Goal: Information Seeking & Learning: Learn about a topic

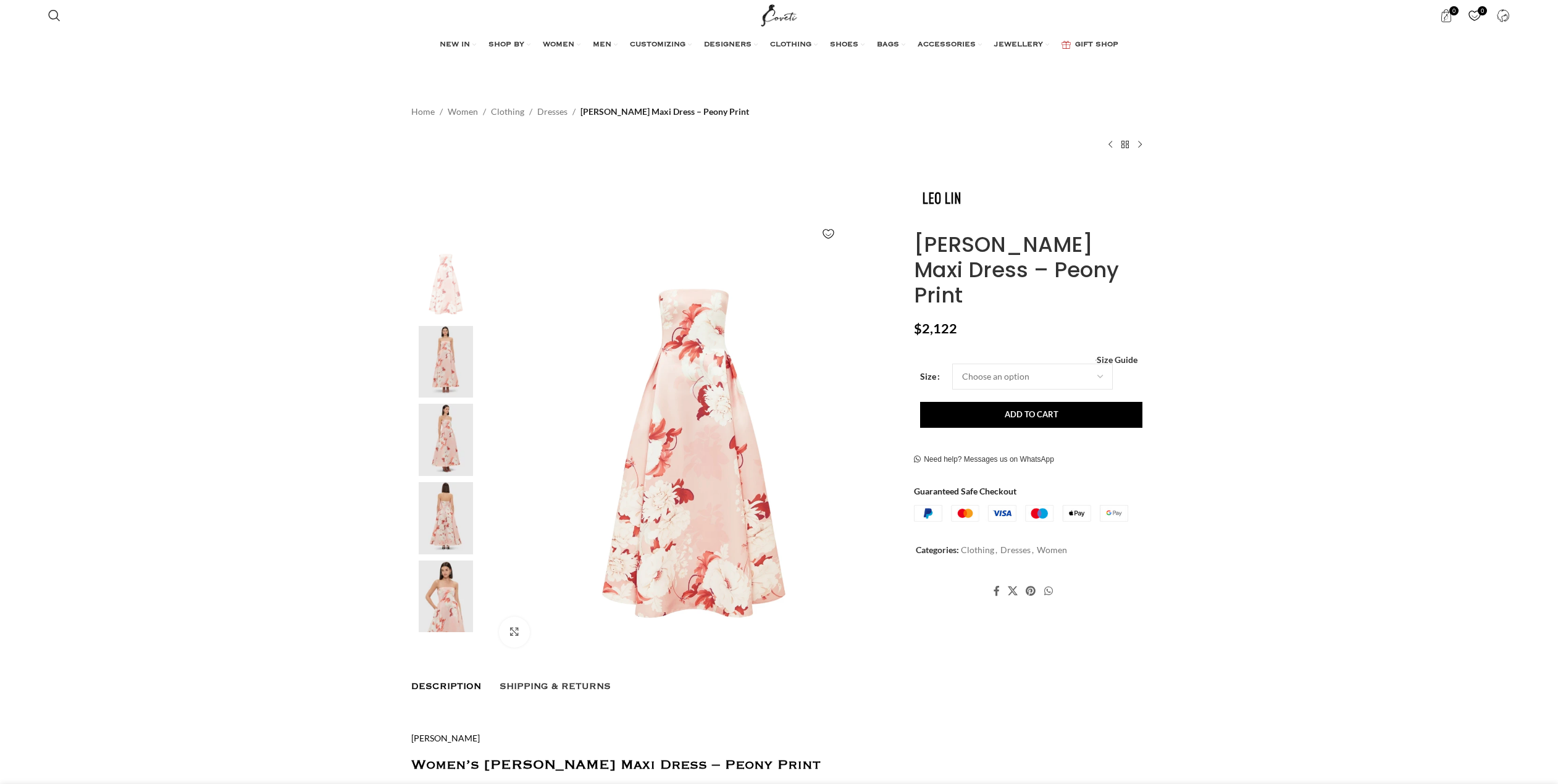
click at [686, 408] on img at bounding box center [695, 452] width 409 height 409
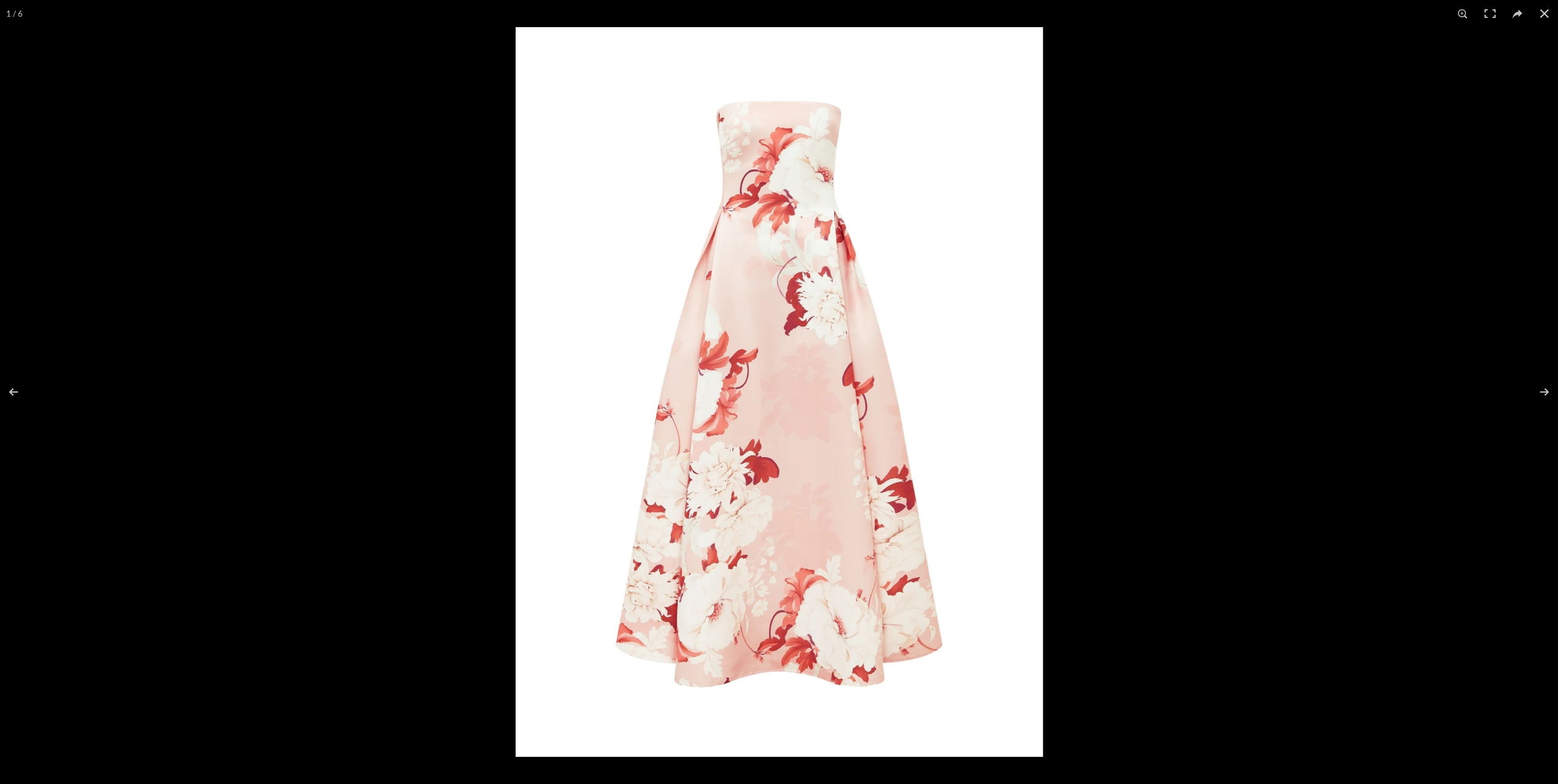
click at [688, 408] on img at bounding box center [779, 392] width 528 height 730
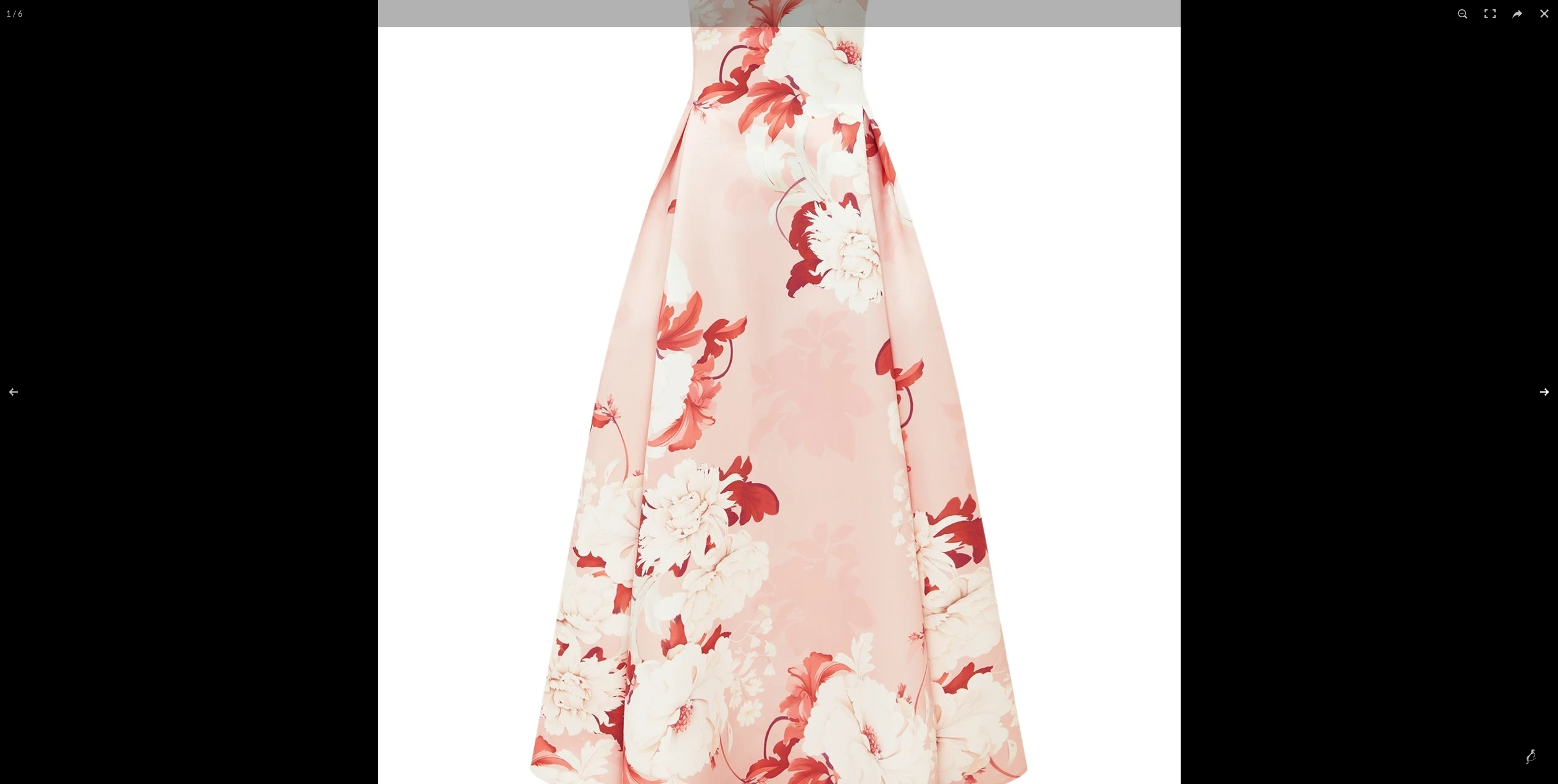
click at [1541, 393] on button at bounding box center [1536, 392] width 43 height 62
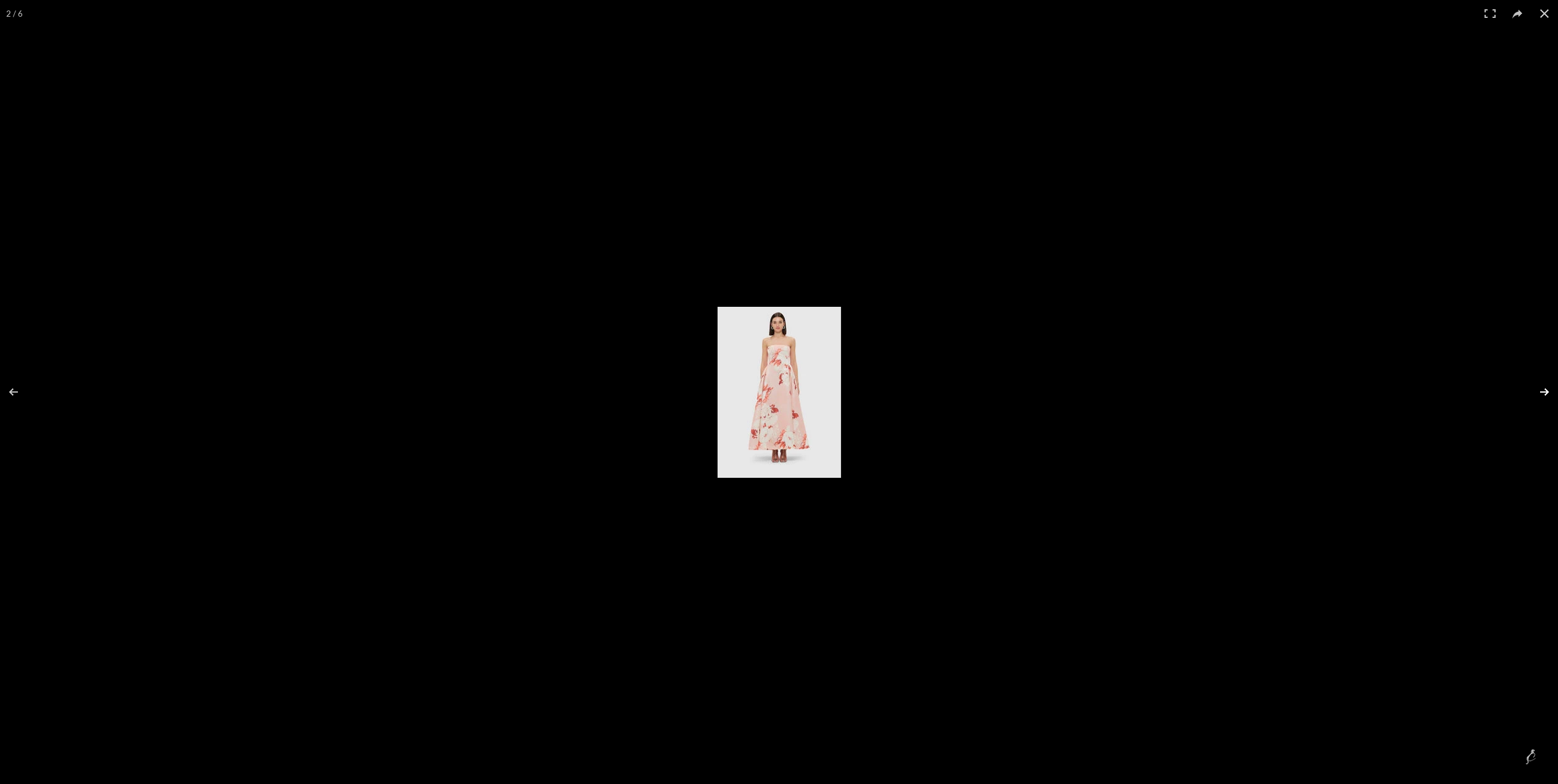
click at [1539, 395] on button at bounding box center [1536, 392] width 43 height 62
click at [1550, 392] on button at bounding box center [1536, 392] width 43 height 62
click at [1544, 14] on button at bounding box center [1544, 14] width 27 height 27
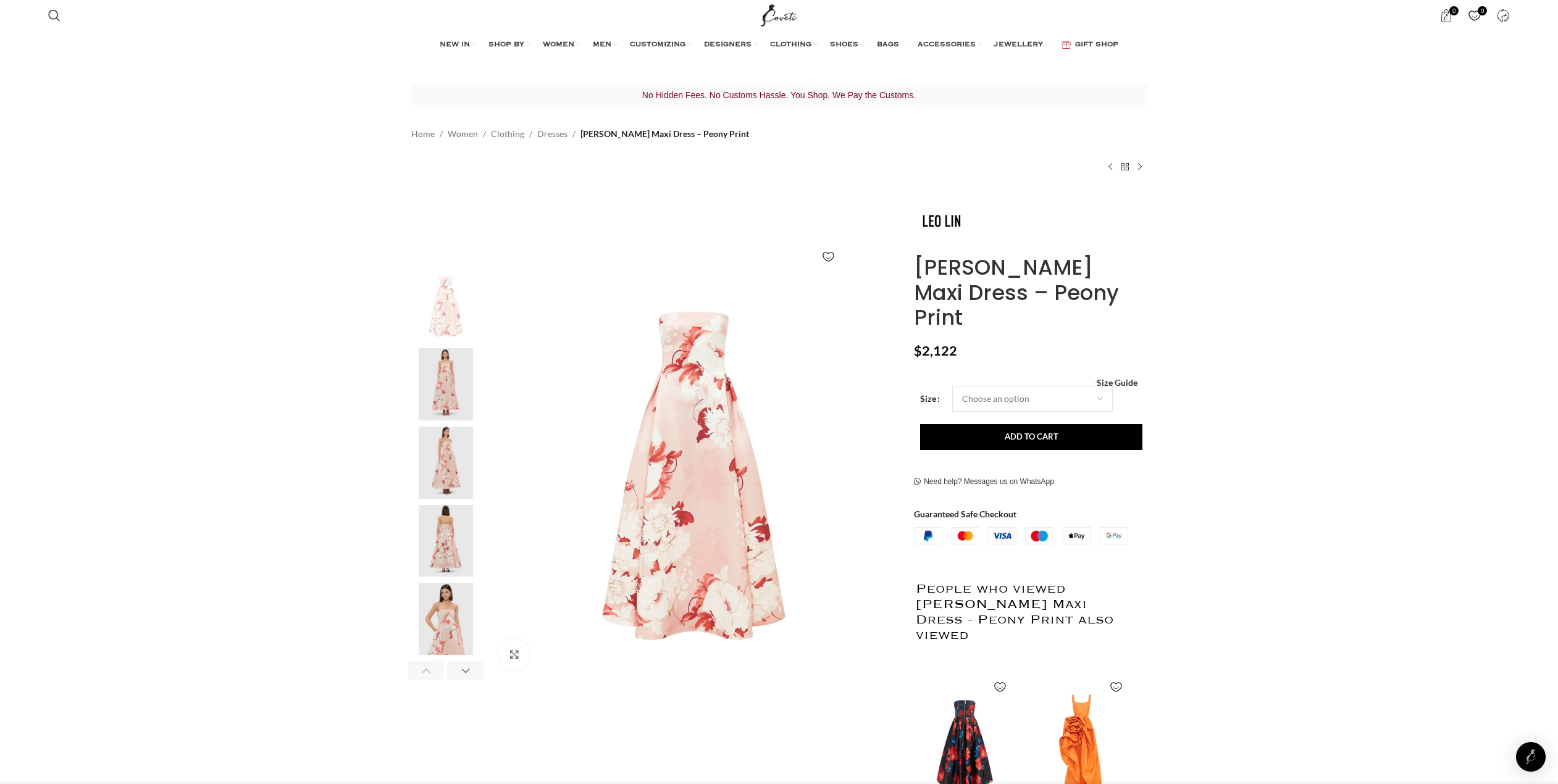
click at [448, 392] on img "2 / 6" at bounding box center [446, 384] width 75 height 72
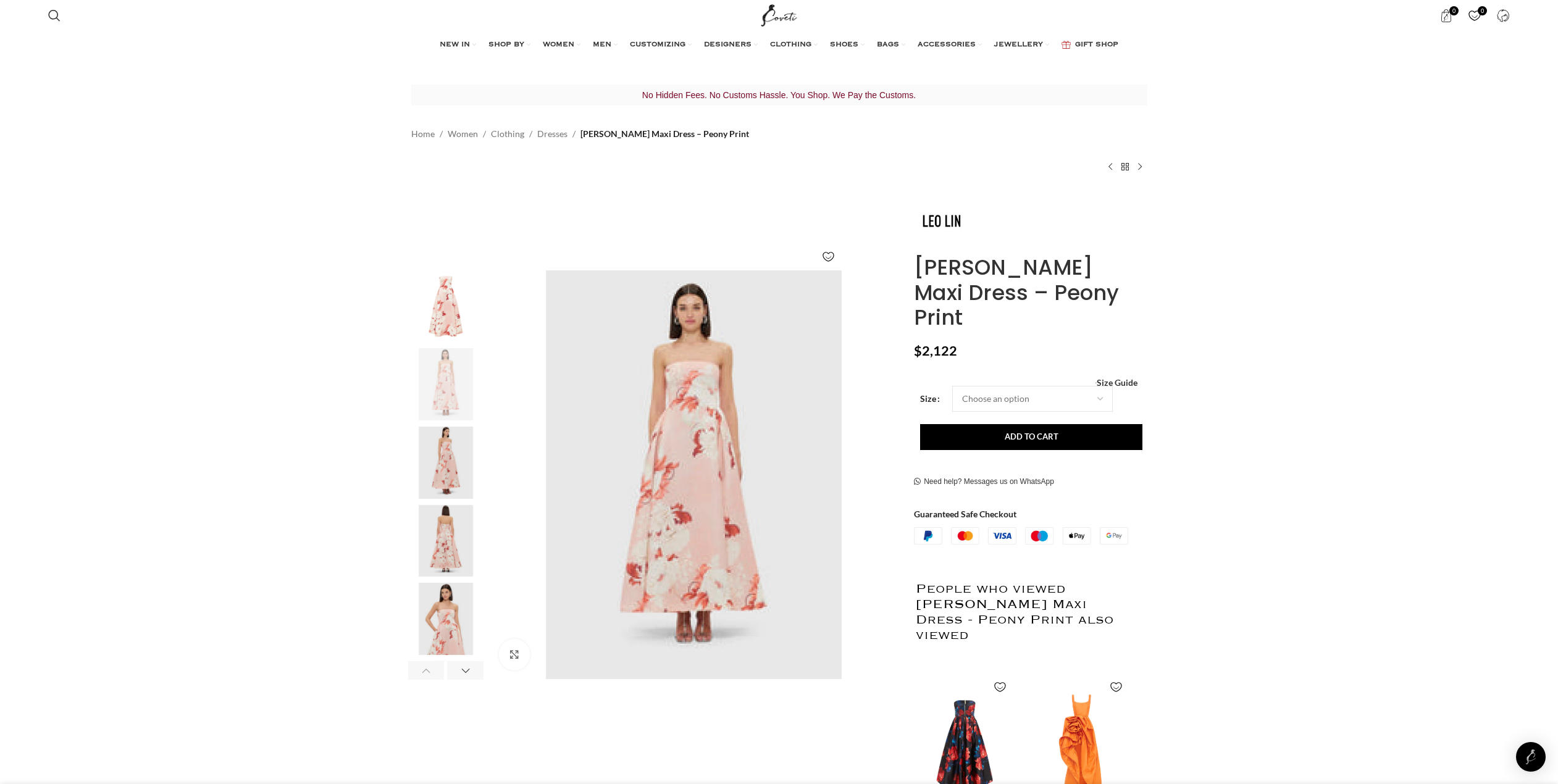
click at [457, 536] on img "4 / 6" at bounding box center [446, 541] width 75 height 72
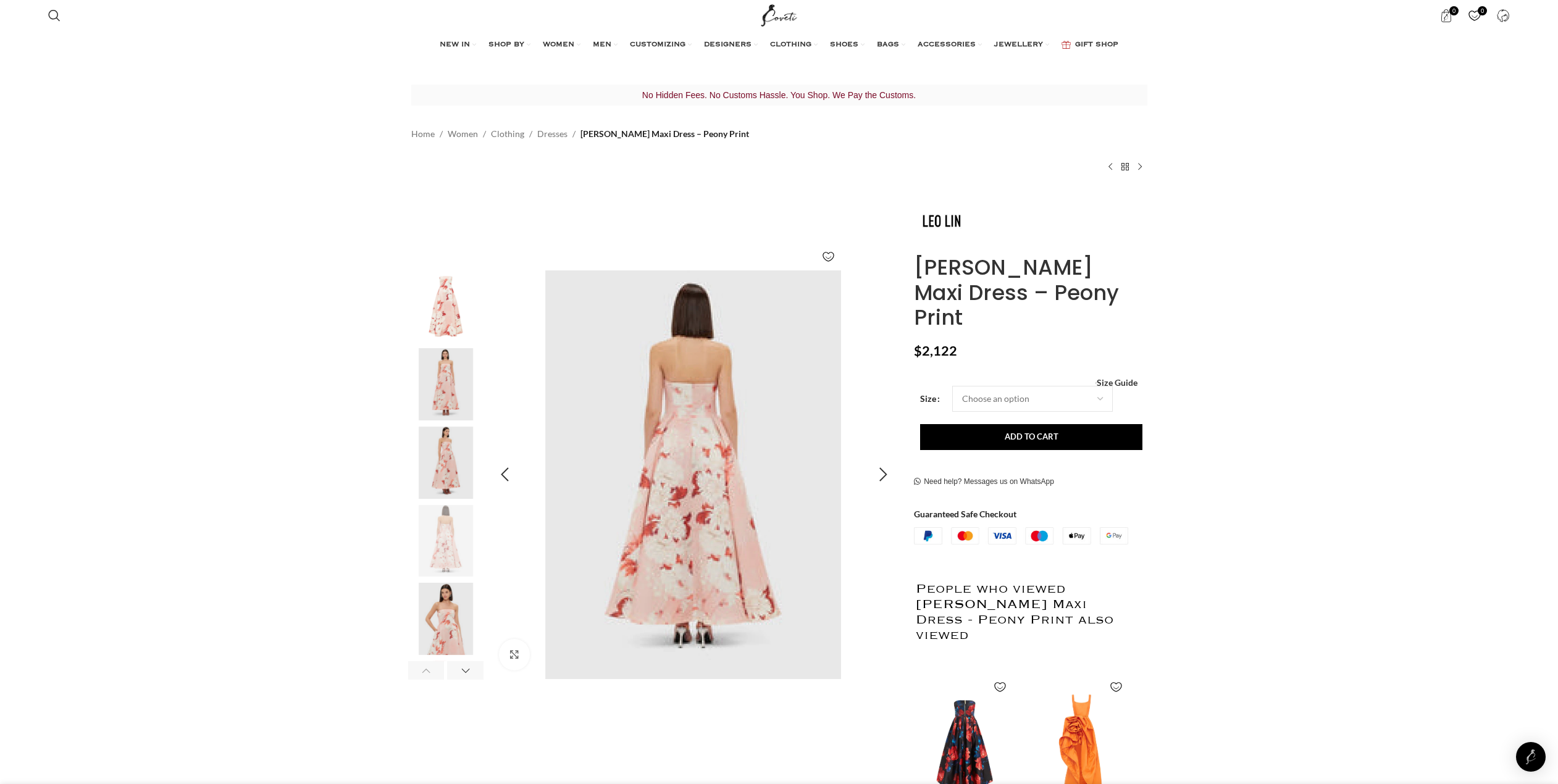
click at [700, 511] on img "4 / 6" at bounding box center [693, 475] width 409 height 409
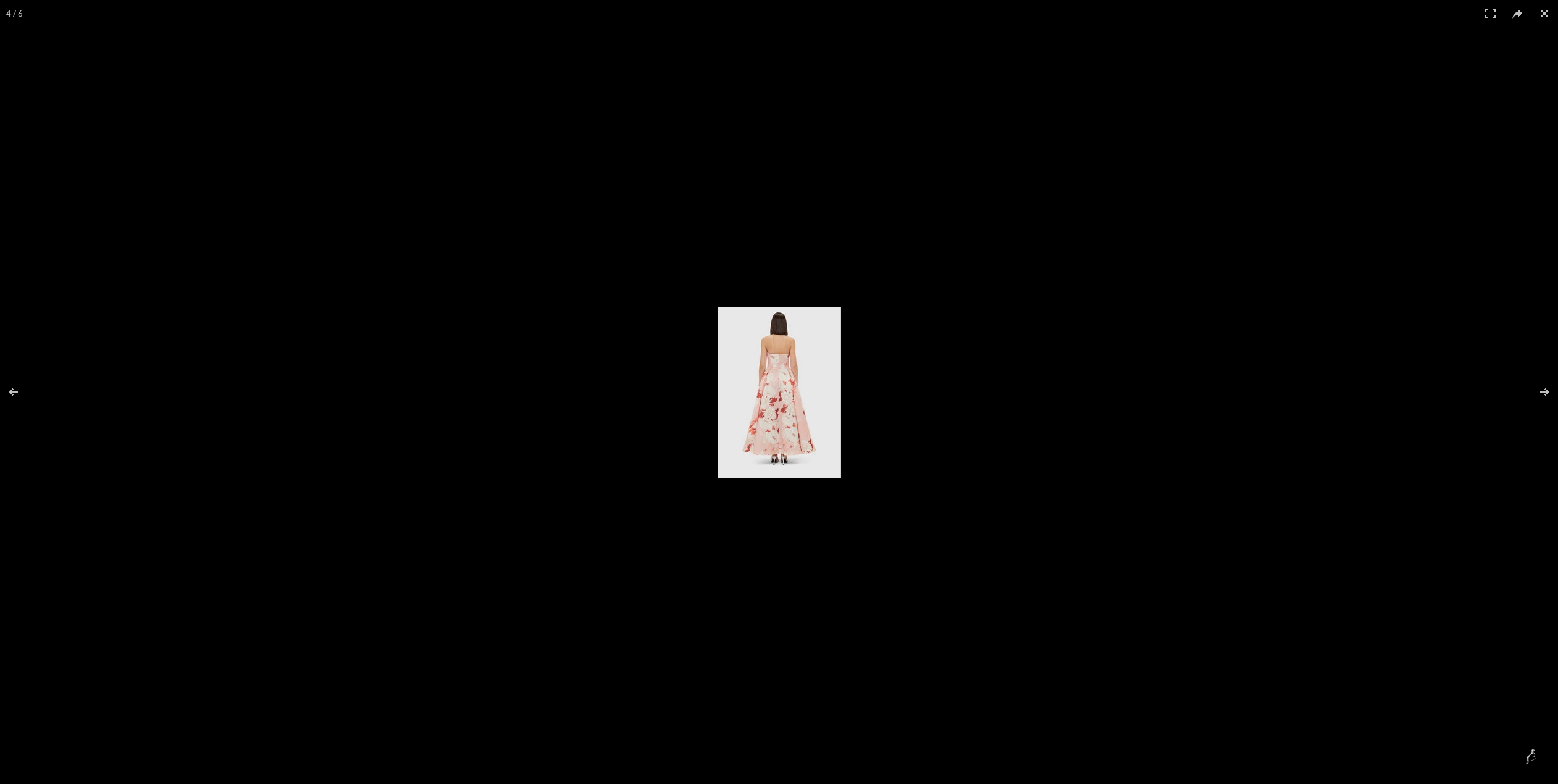
click at [782, 437] on img at bounding box center [779, 392] width 124 height 171
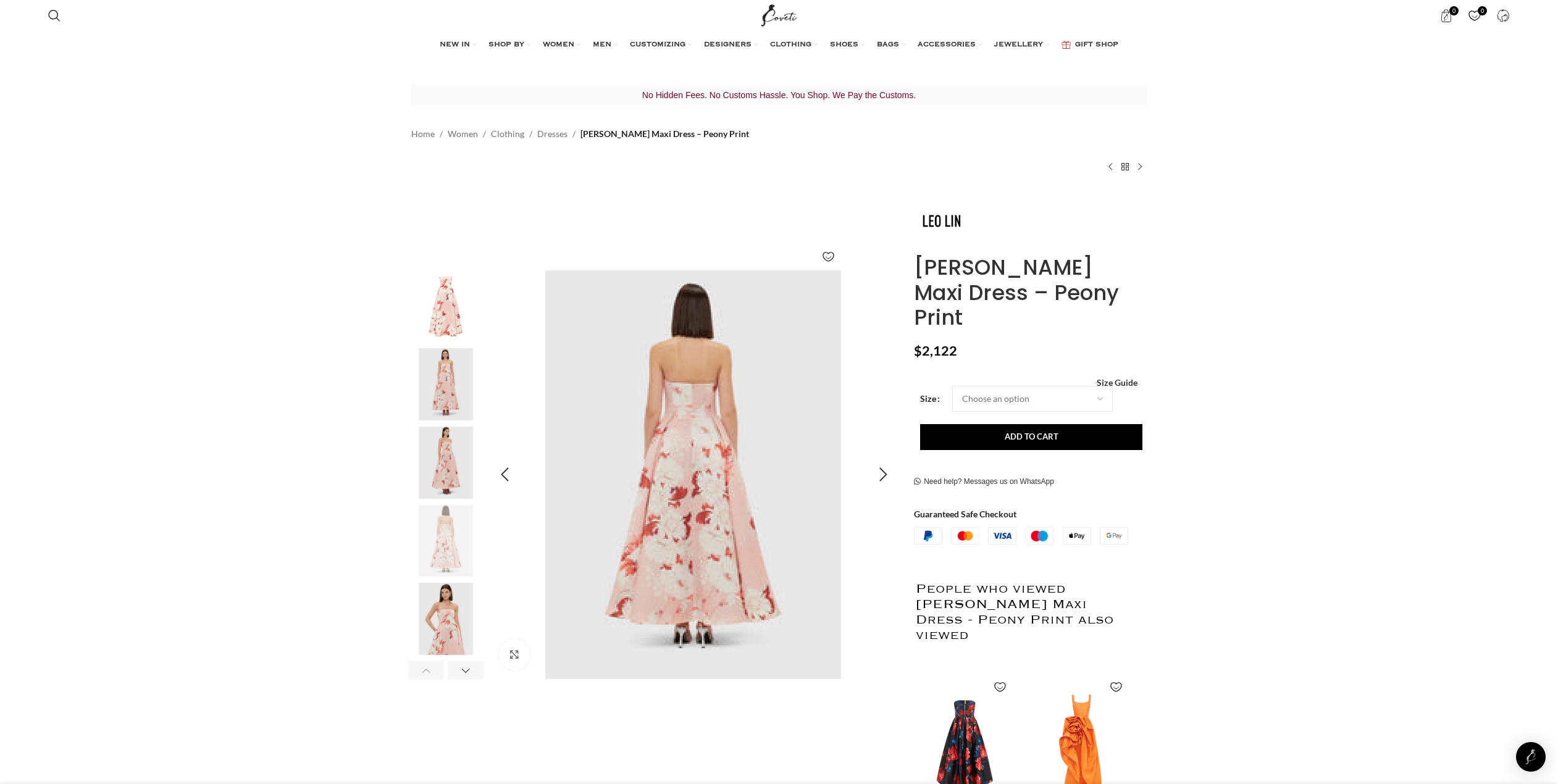
click at [700, 460] on img "4 / 6" at bounding box center [693, 475] width 409 height 409
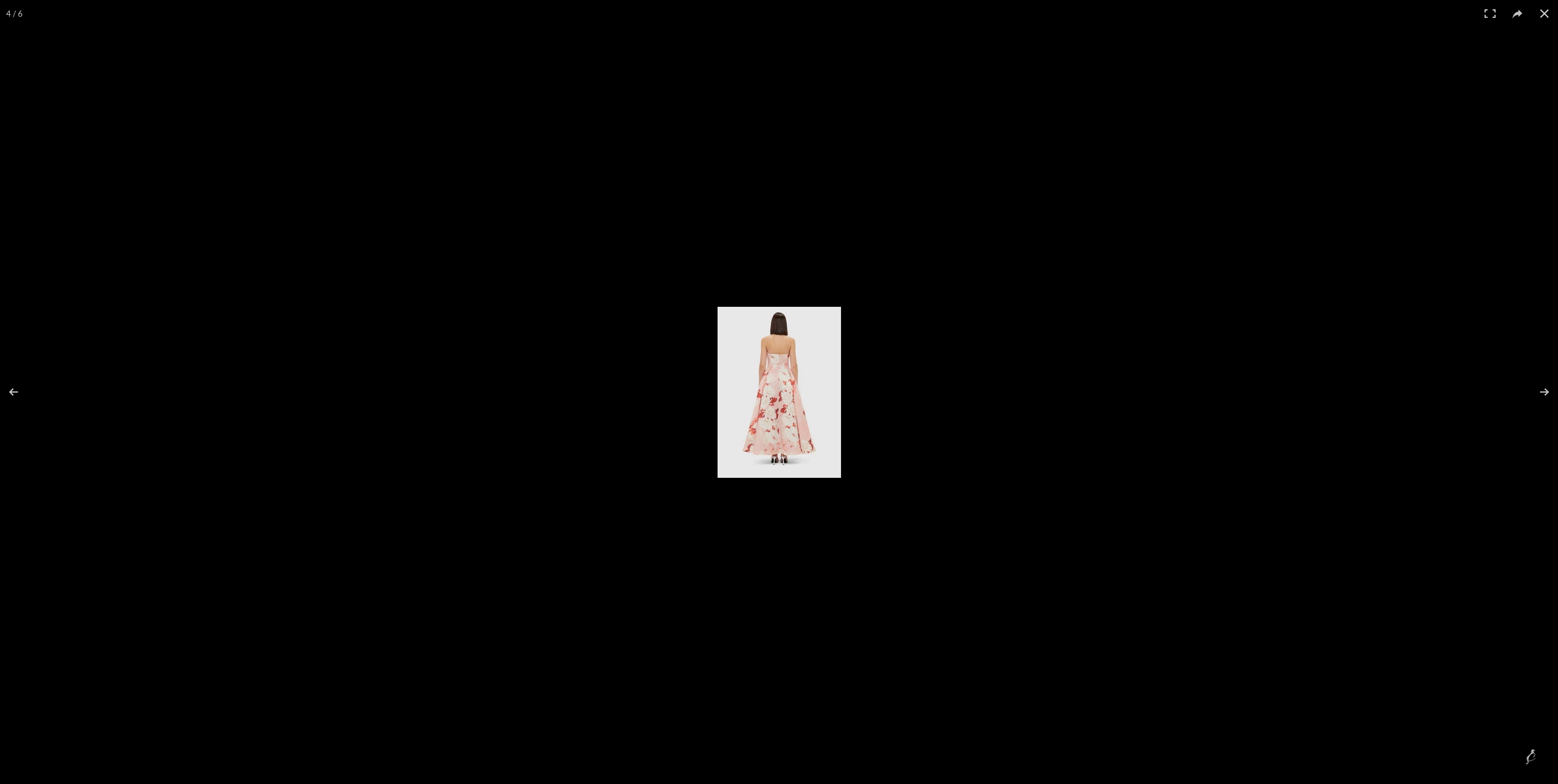
scroll to position [0, 260]
click at [784, 428] on img at bounding box center [779, 392] width 124 height 171
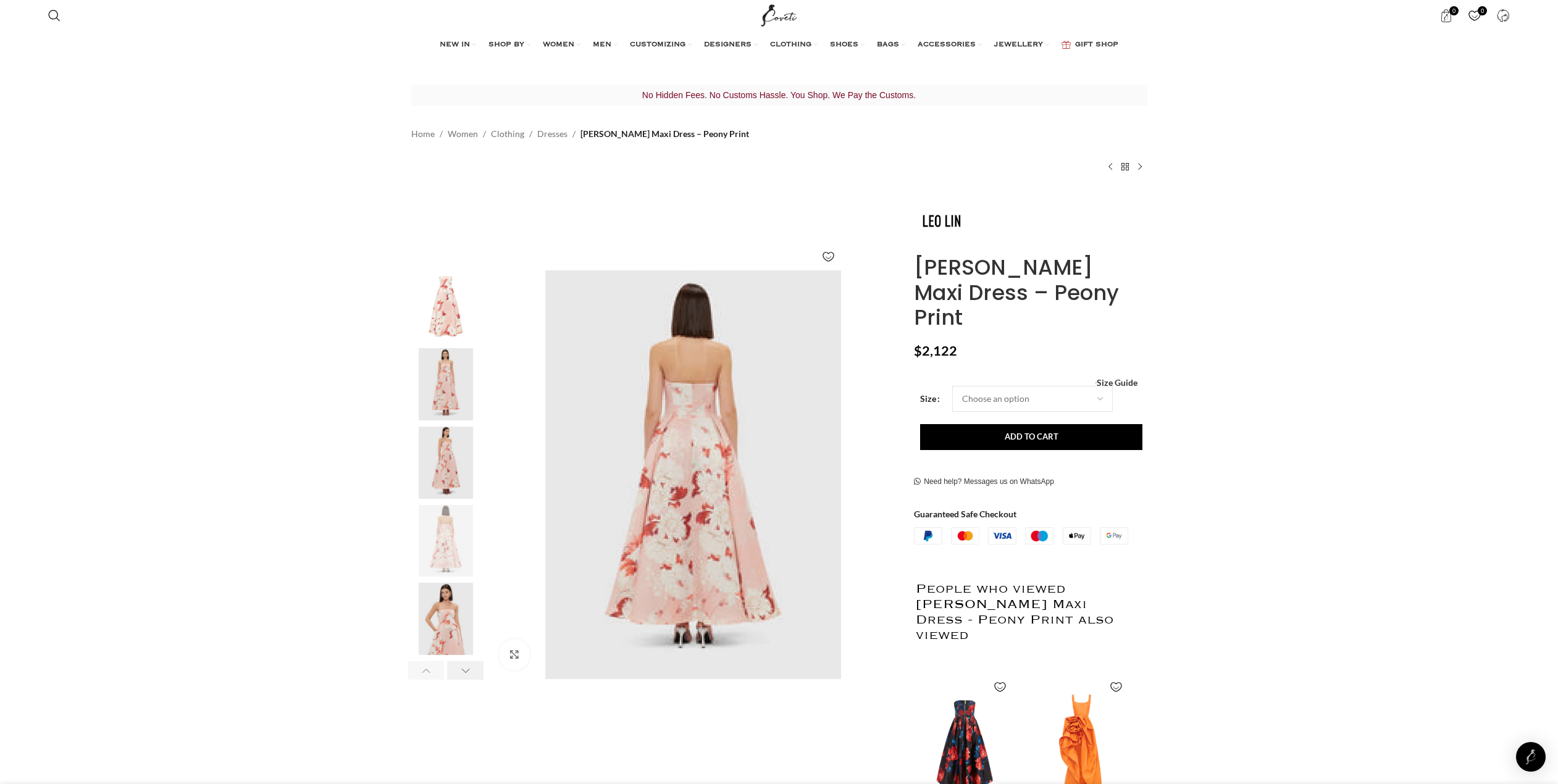
click at [471, 668] on div "Next slide" at bounding box center [465, 670] width 37 height 18
click at [444, 620] on img "6 / 6" at bounding box center [446, 619] width 75 height 72
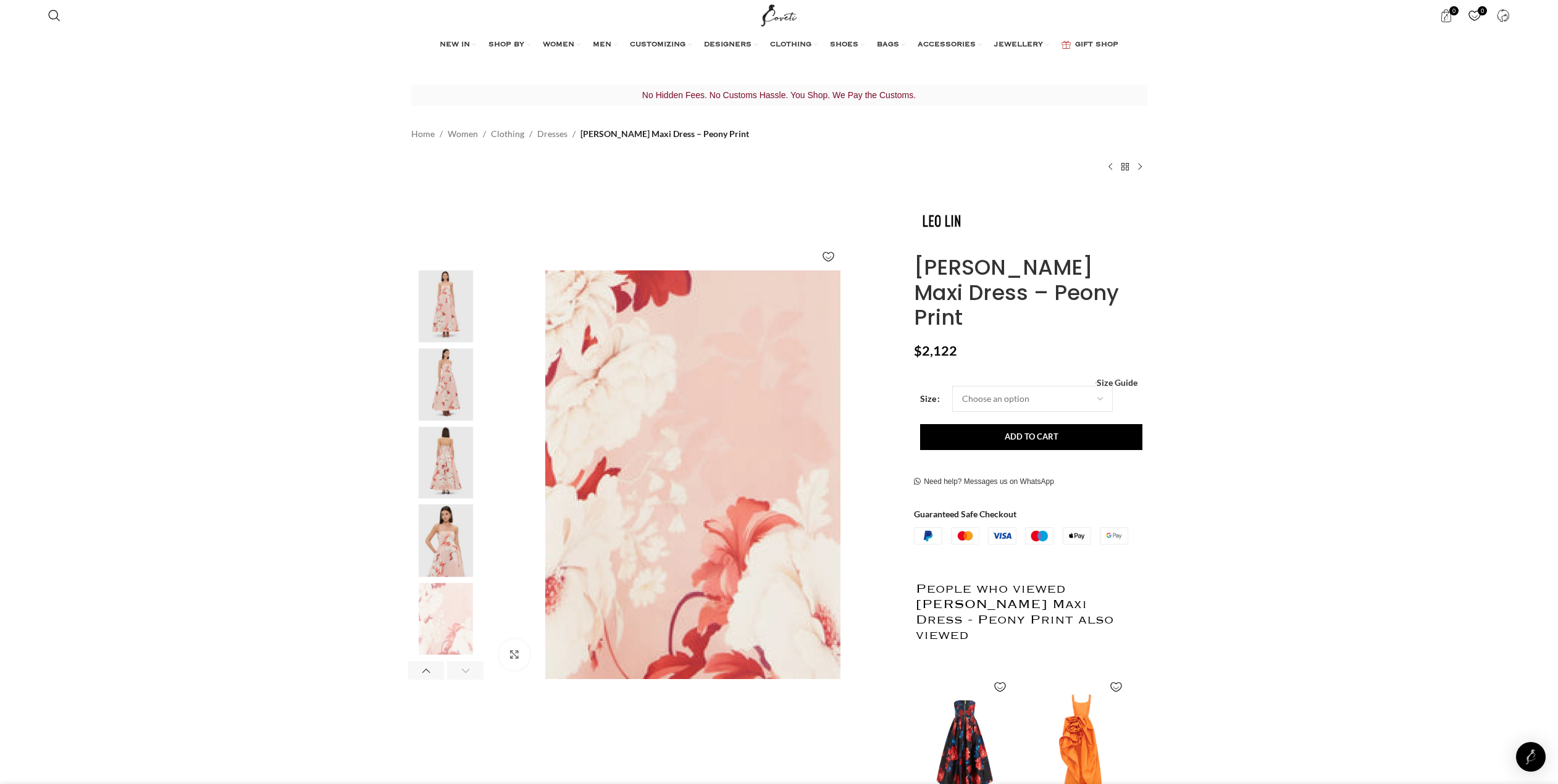
click at [447, 320] on img "2 / 6" at bounding box center [446, 306] width 75 height 72
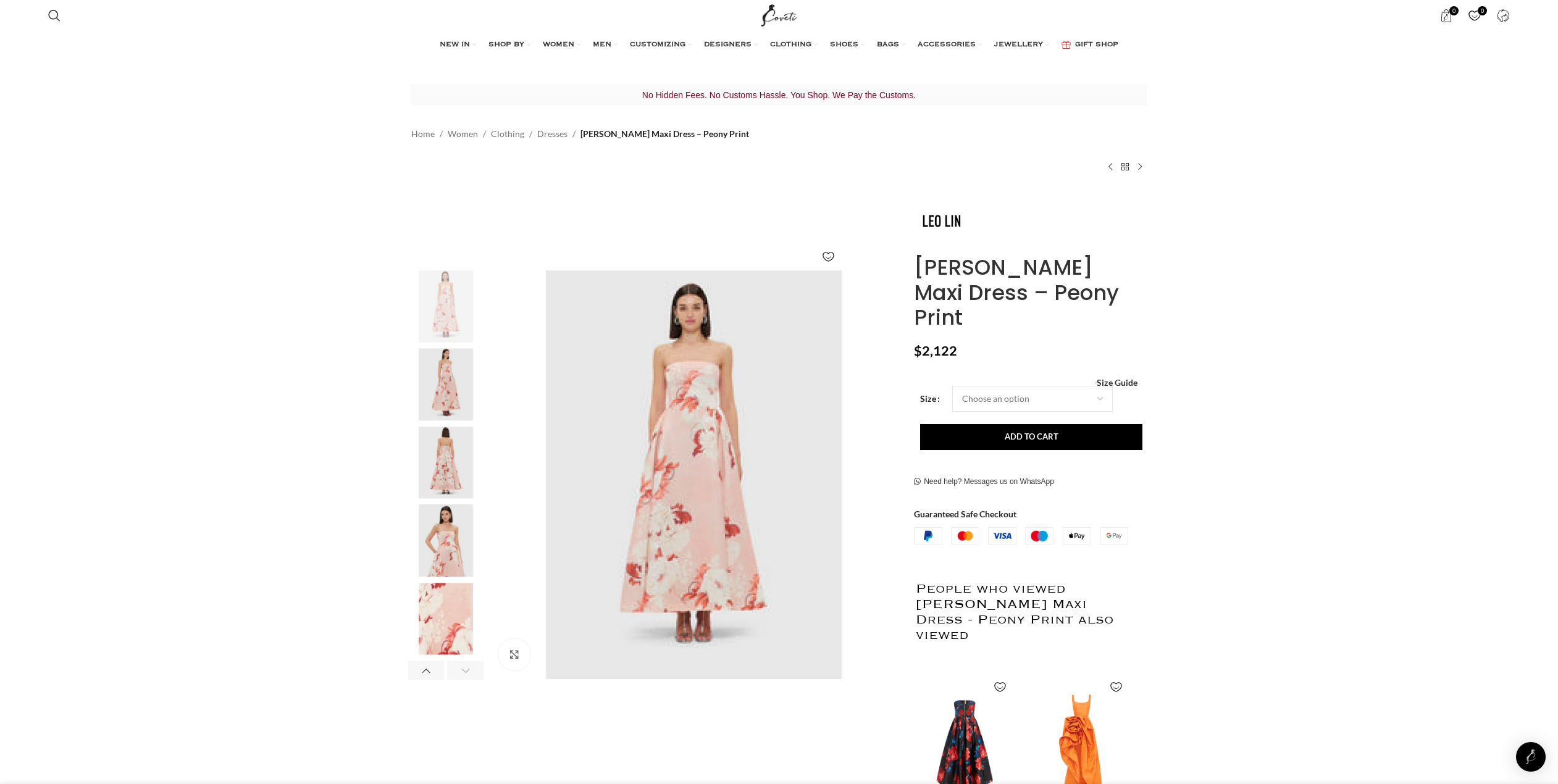
click at [439, 469] on img "4 / 6" at bounding box center [446, 463] width 75 height 72
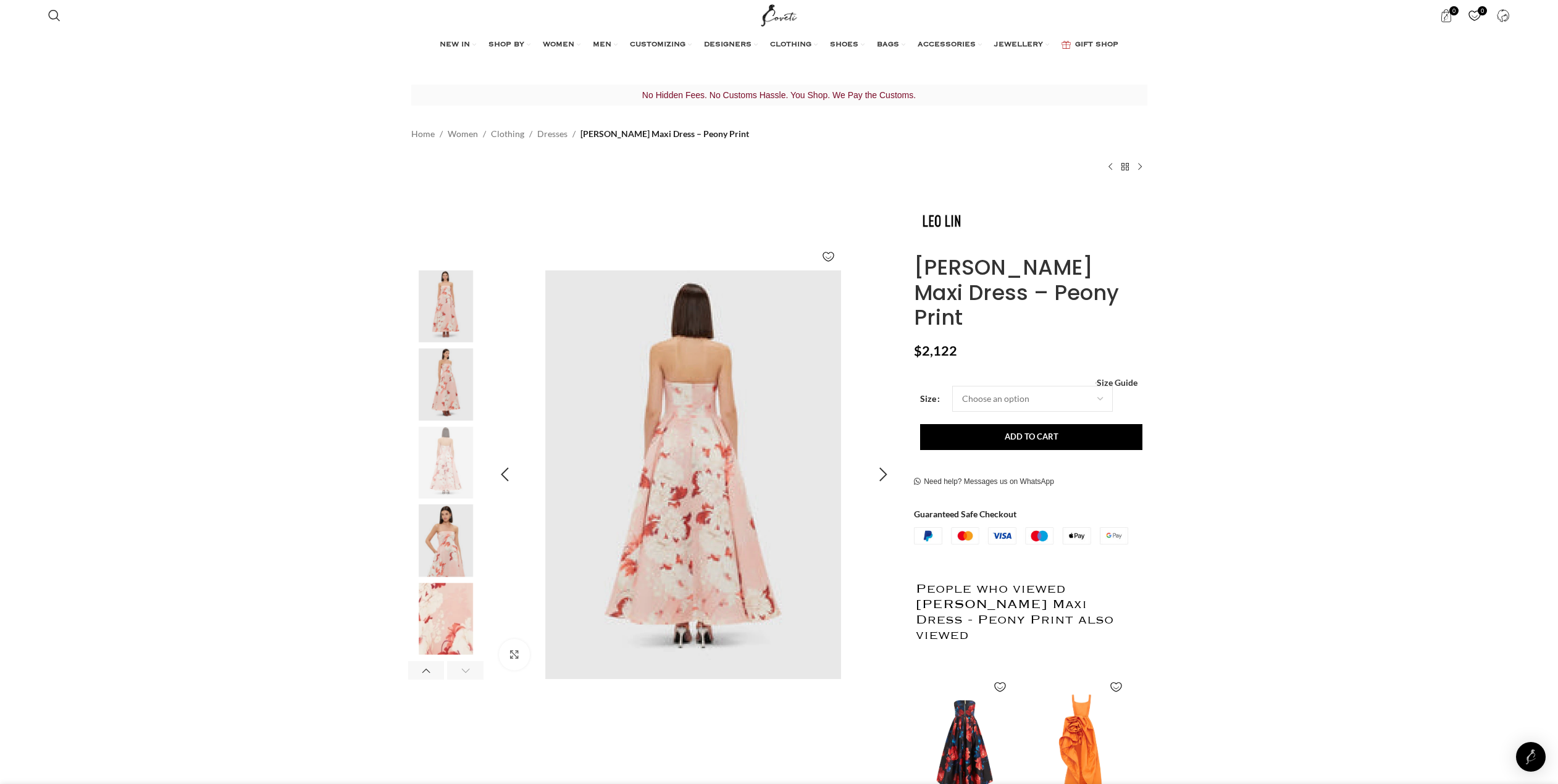
click at [699, 507] on img "4 / 6" at bounding box center [693, 475] width 409 height 409
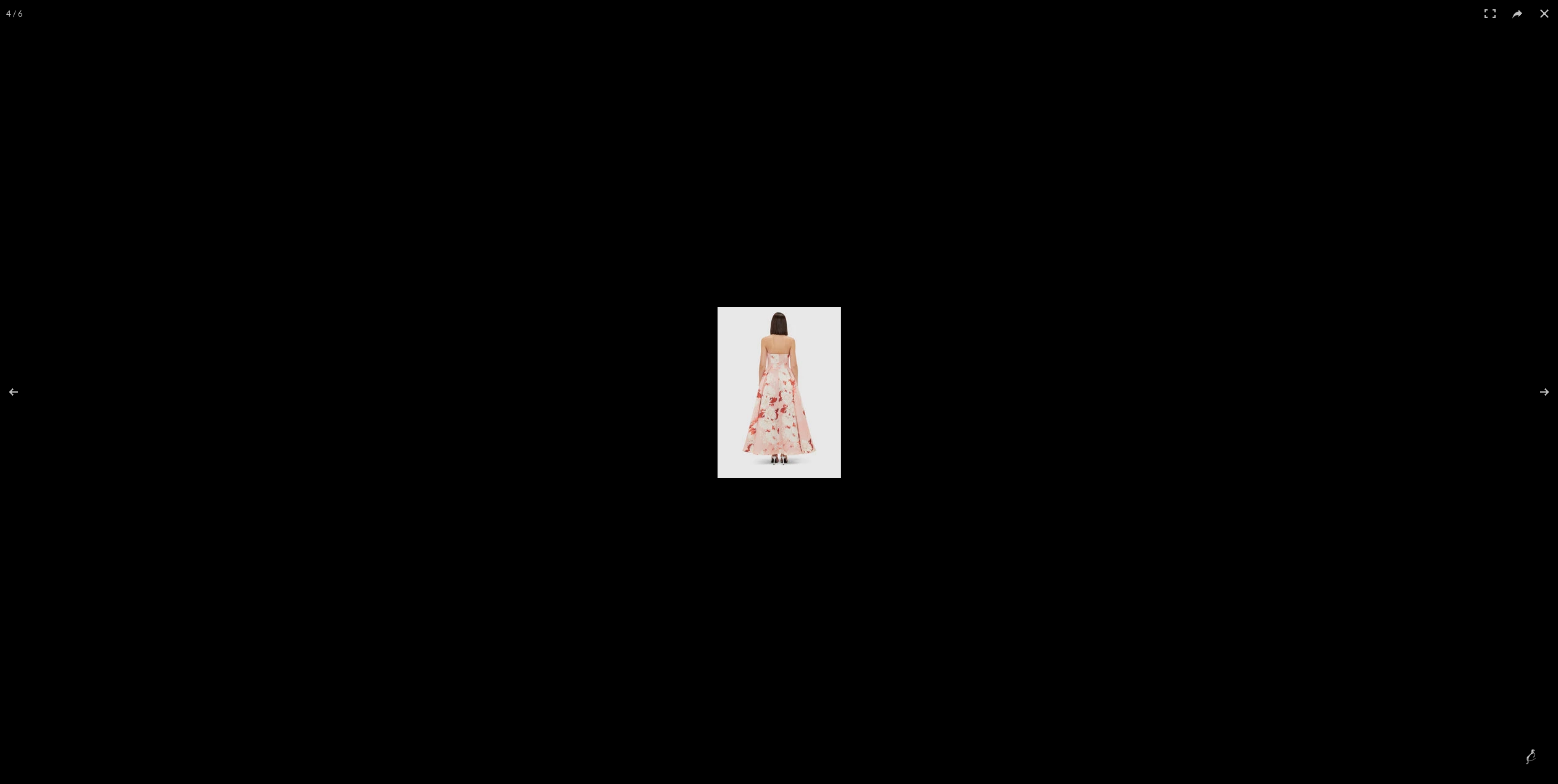
click at [778, 425] on img at bounding box center [779, 392] width 124 height 171
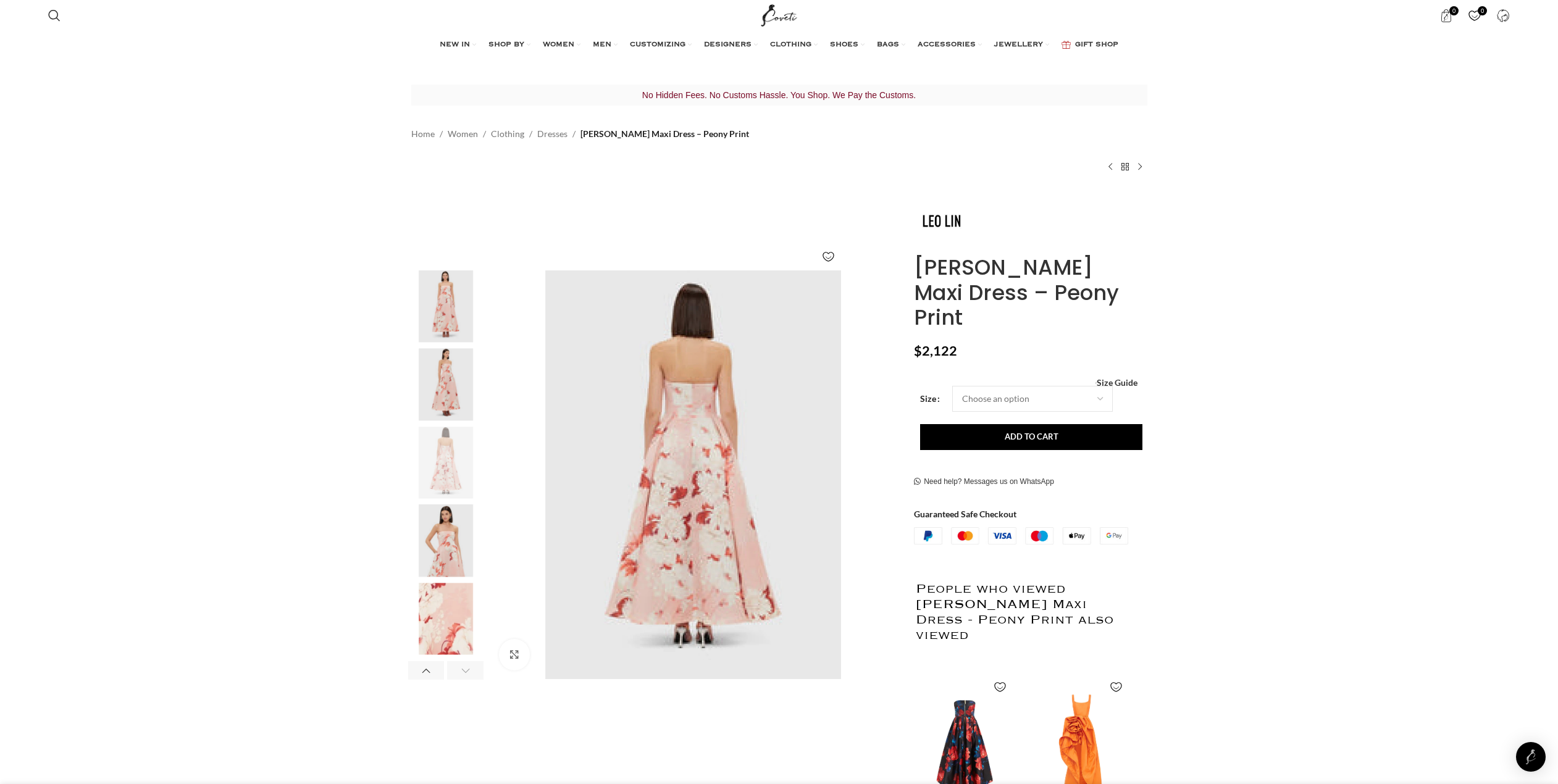
scroll to position [0, 390]
